Goal: Task Accomplishment & Management: Manage account settings

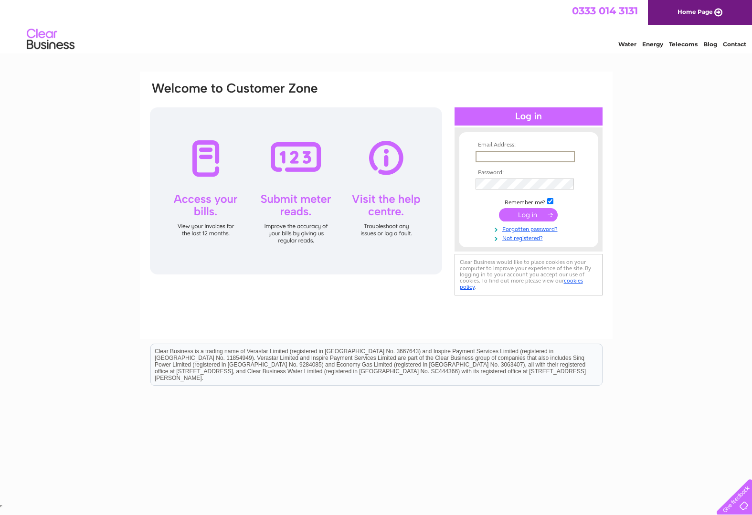
type input "nick@automategates.co.uk"
click at [528, 218] on input "submit" at bounding box center [528, 214] width 59 height 13
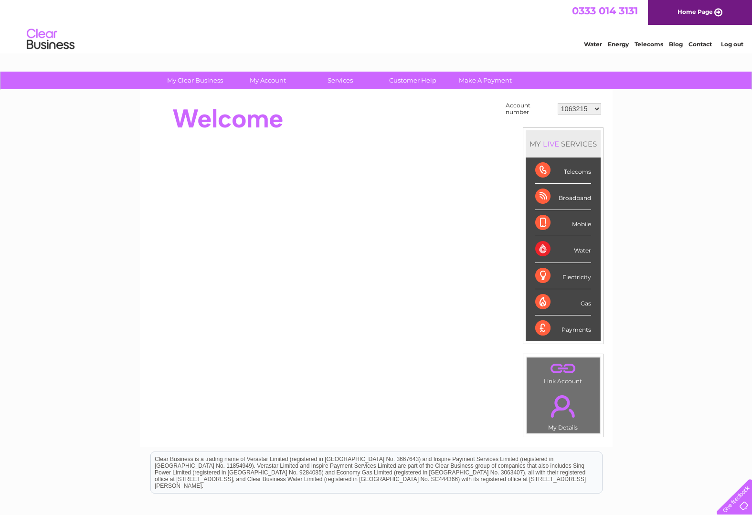
select select "30280327"
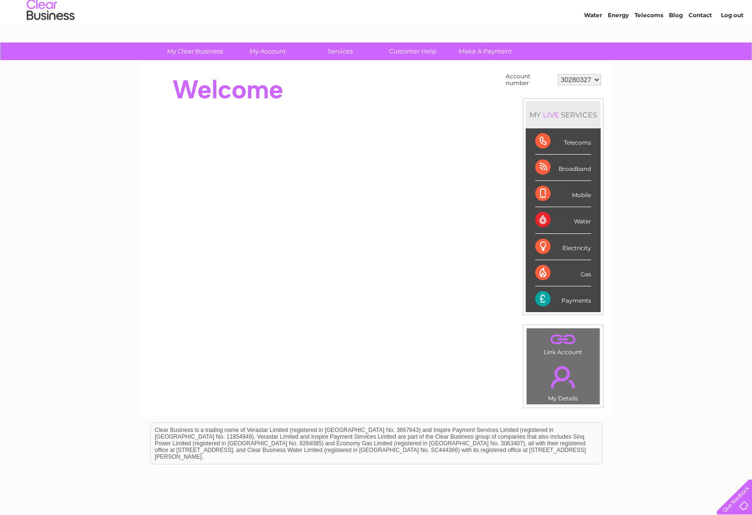
scroll to position [36, 0]
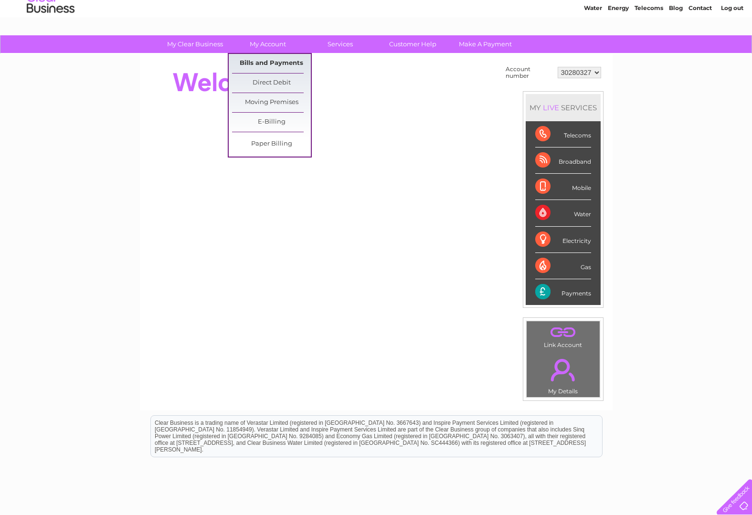
click at [269, 65] on link "Bills and Payments" at bounding box center [271, 63] width 79 height 19
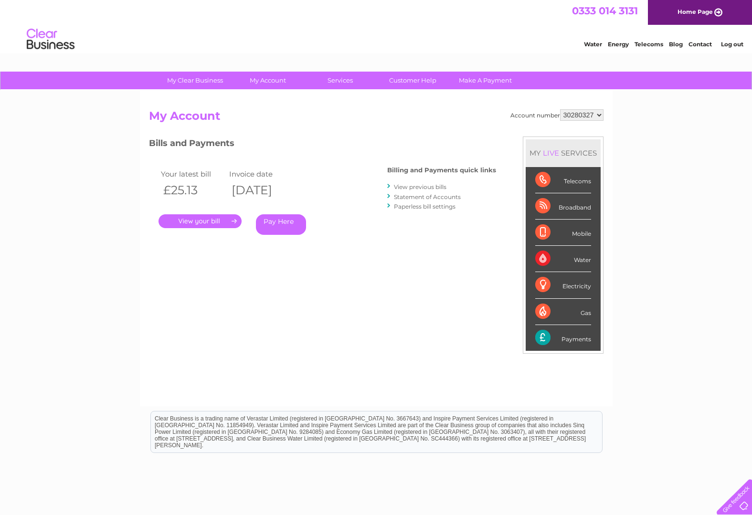
select select "1063215"
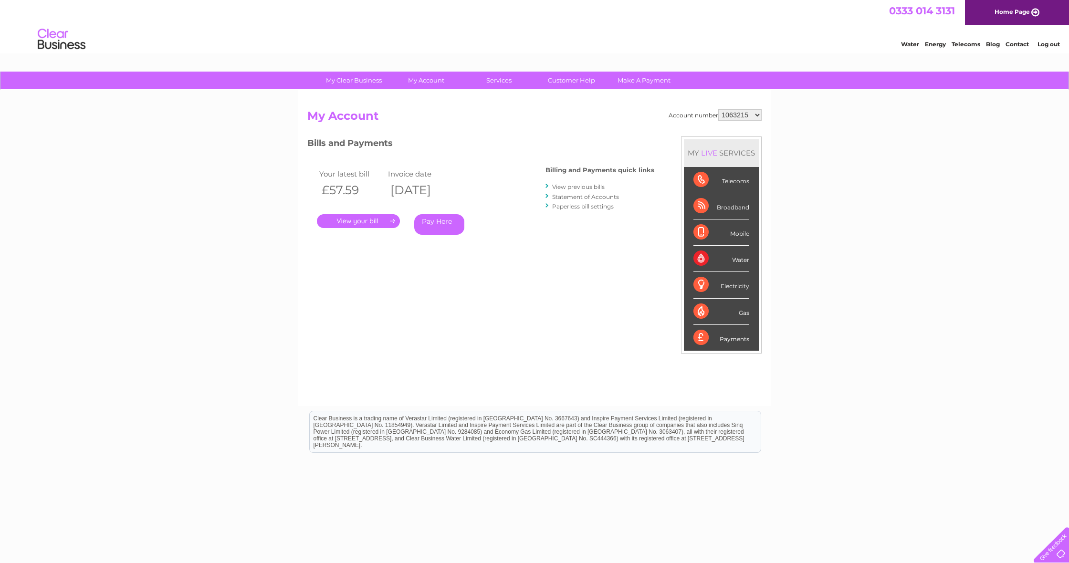
click at [751, 45] on link "Log out" at bounding box center [1049, 44] width 22 height 7
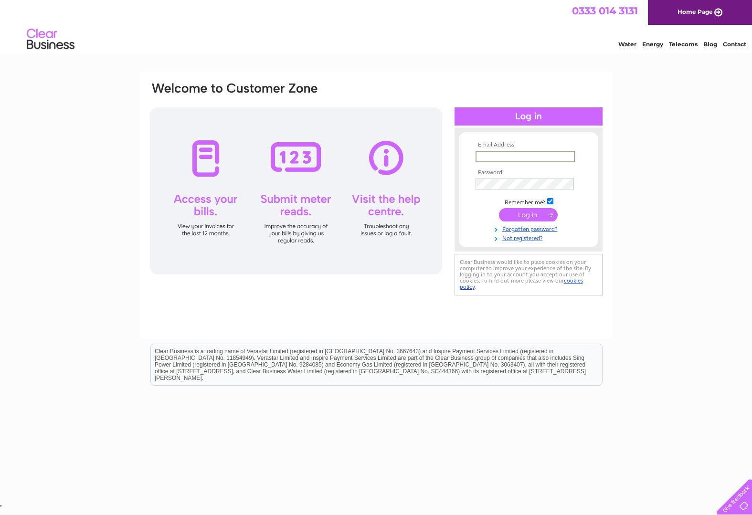
type input "nick@automategates.co.uk"
click at [534, 218] on input "submit" at bounding box center [528, 214] width 59 height 13
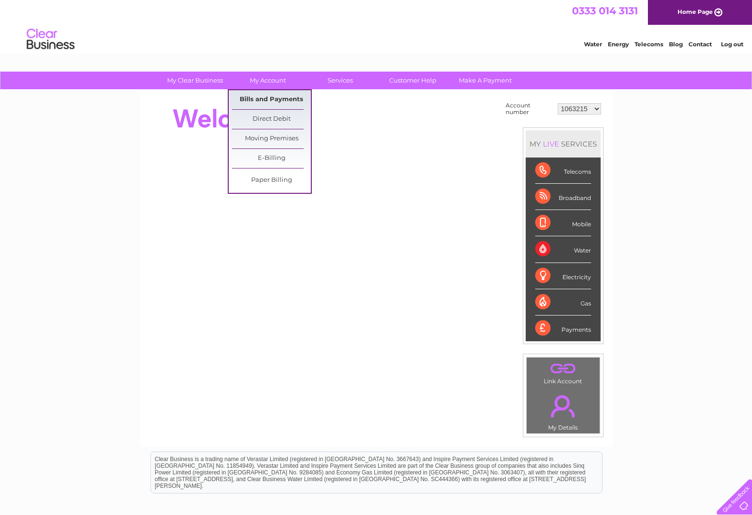
click at [261, 97] on link "Bills and Payments" at bounding box center [271, 99] width 79 height 19
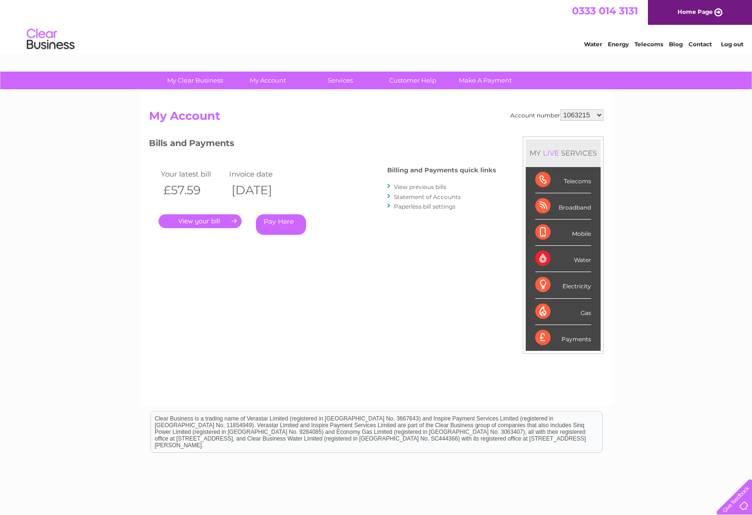
click at [203, 220] on link "." at bounding box center [199, 221] width 83 height 14
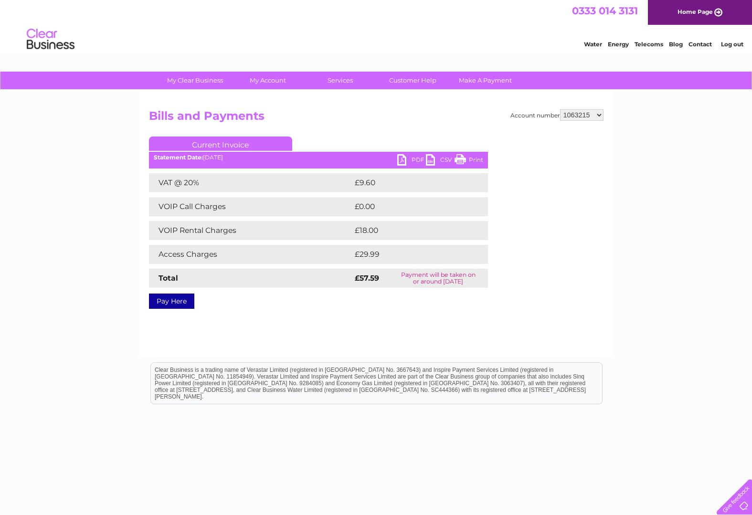
click at [404, 159] on link "PDF" at bounding box center [411, 161] width 29 height 14
click at [734, 43] on link "Log out" at bounding box center [732, 44] width 22 height 7
